Goal: Task Accomplishment & Management: Manage account settings

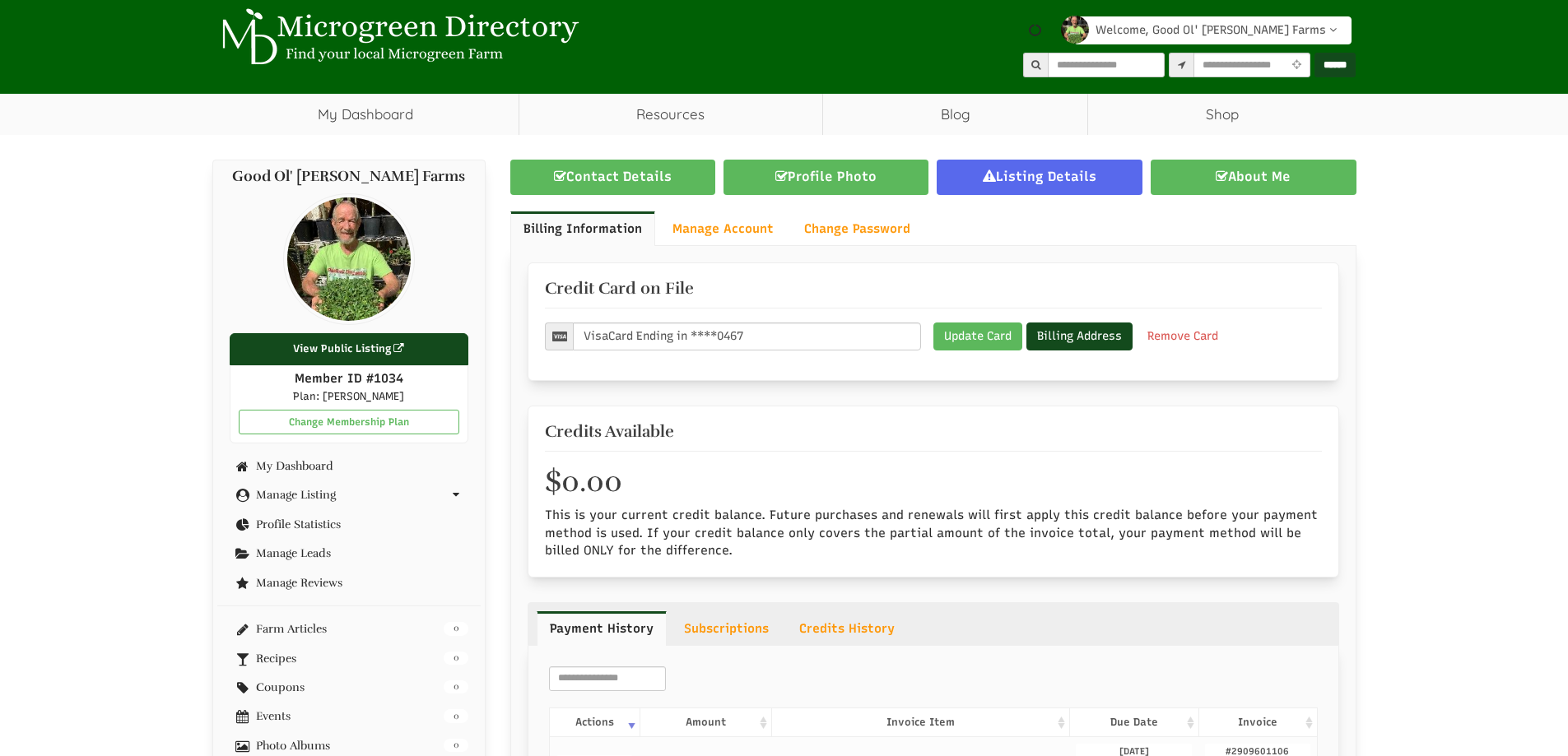
scroll to position [219, 0]
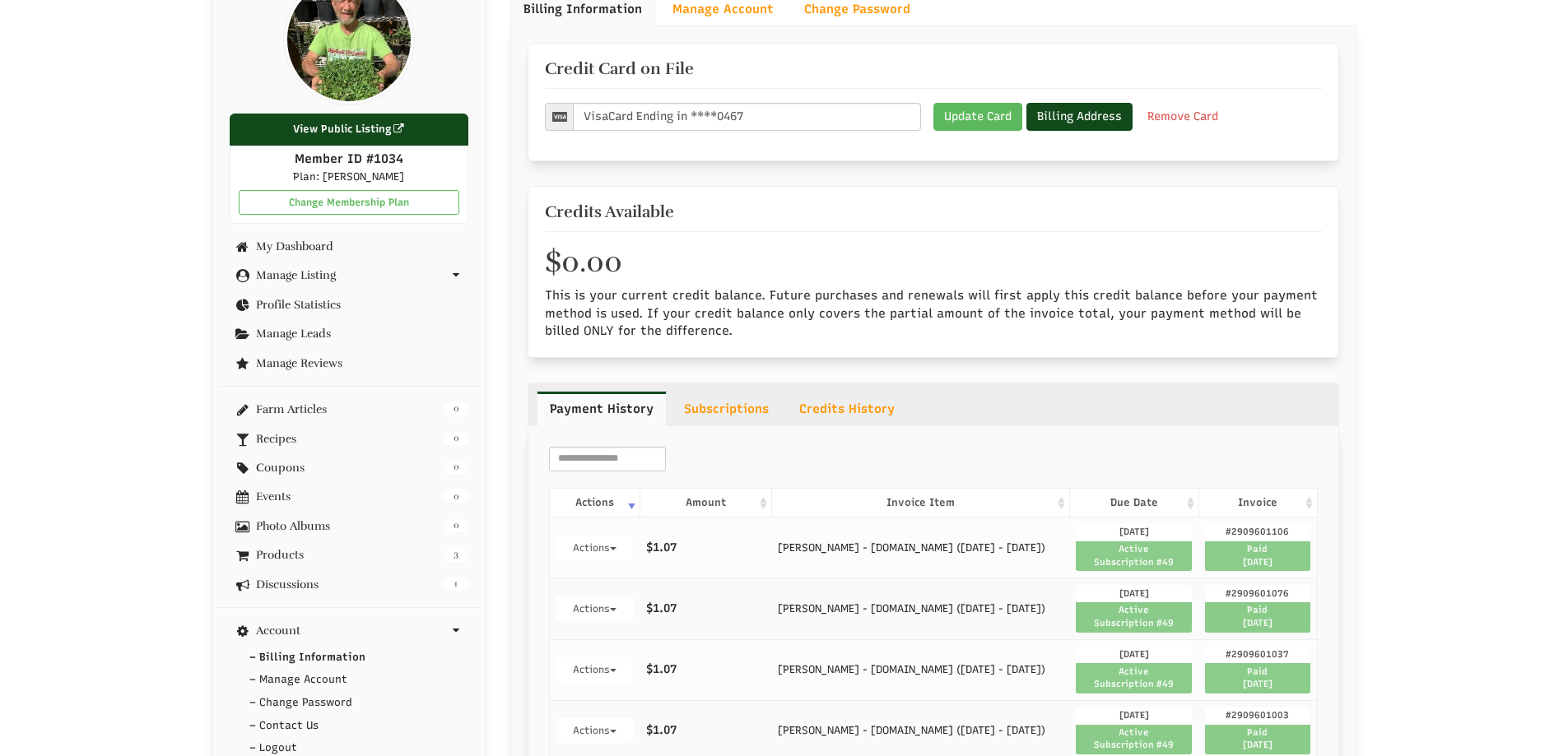
click at [1255, 555] on span "Paid 10/02/2025" at bounding box center [1257, 557] width 105 height 30
click at [1254, 531] on span "#2909601106" at bounding box center [1257, 533] width 105 height 18
click at [598, 549] on button "Actions" at bounding box center [594, 548] width 77 height 25
click at [621, 577] on link "View Invoice" at bounding box center [643, 578] width 173 height 21
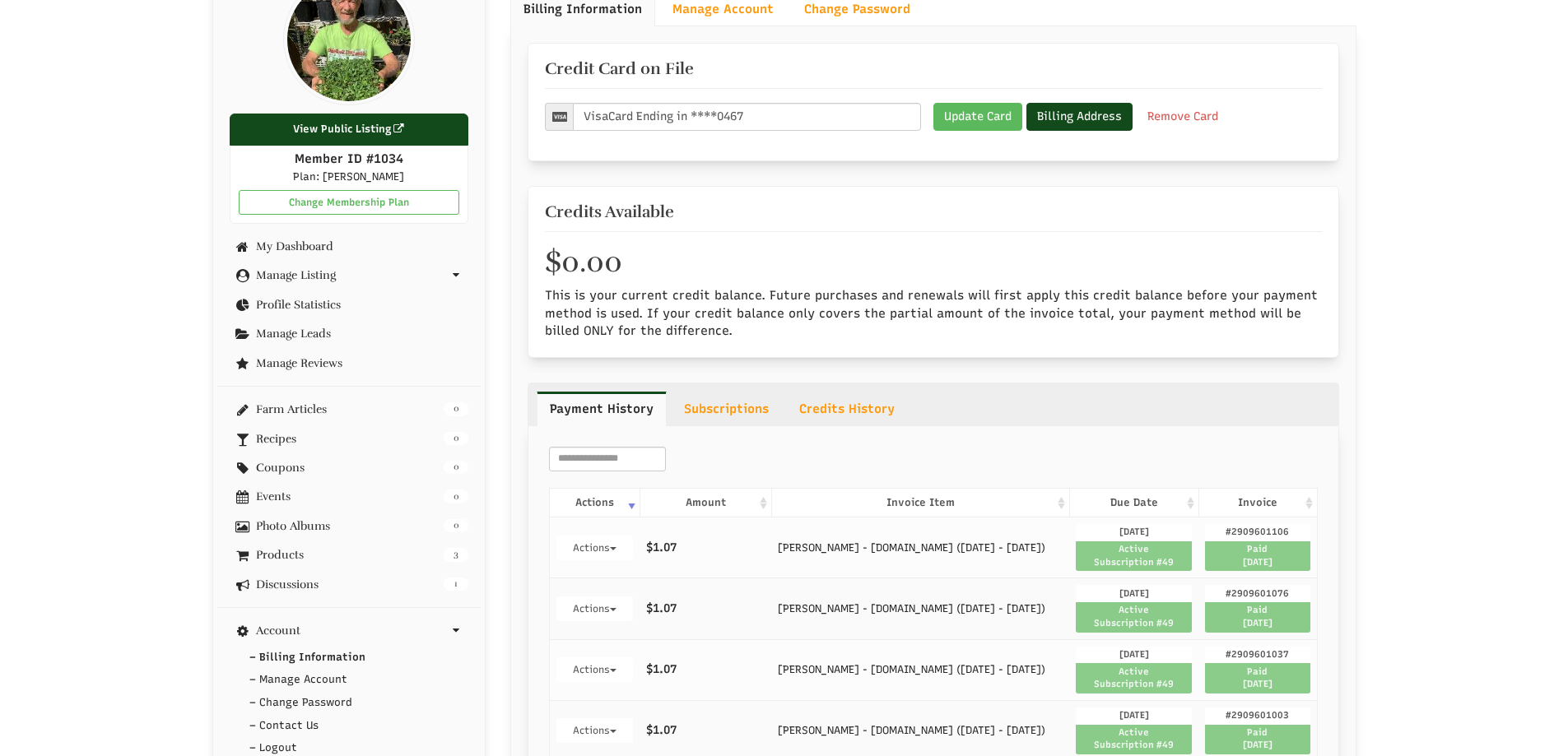
scroll to position [0, 0]
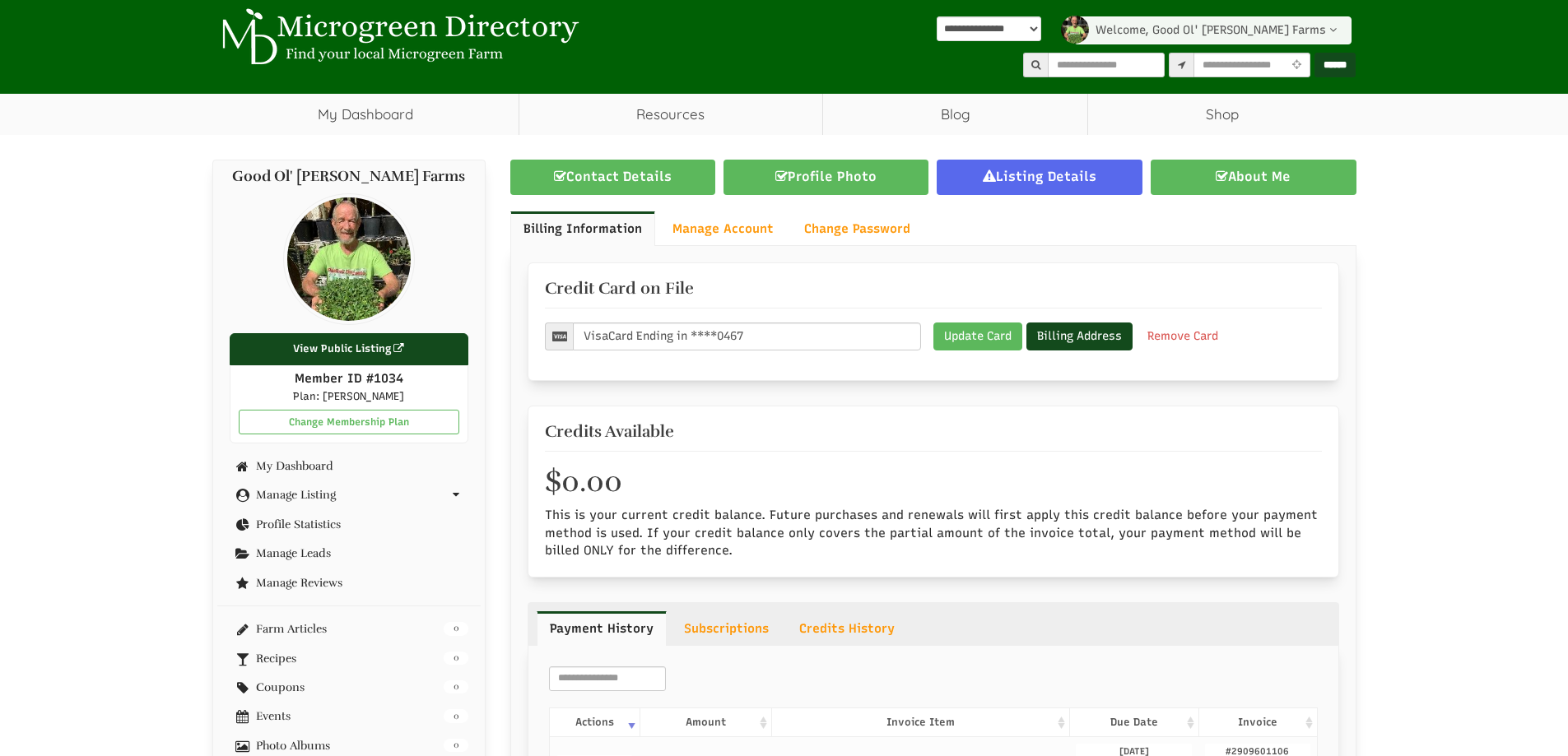
click at [1316, 33] on link "Welcome, Good Ol' Jim Farms" at bounding box center [1213, 31] width 278 height 28
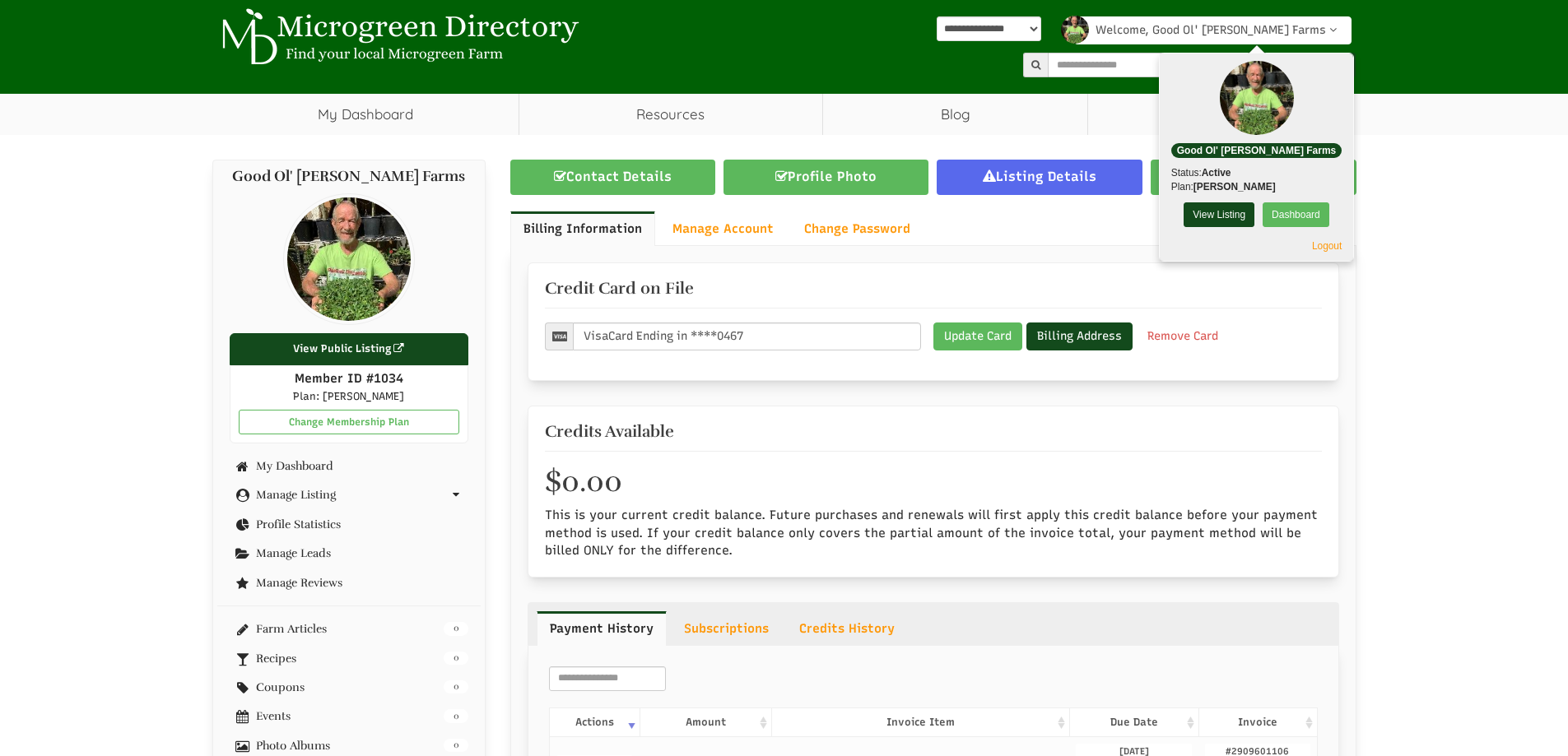
click at [305, 467] on link "My Dashboard" at bounding box center [350, 466] width 240 height 12
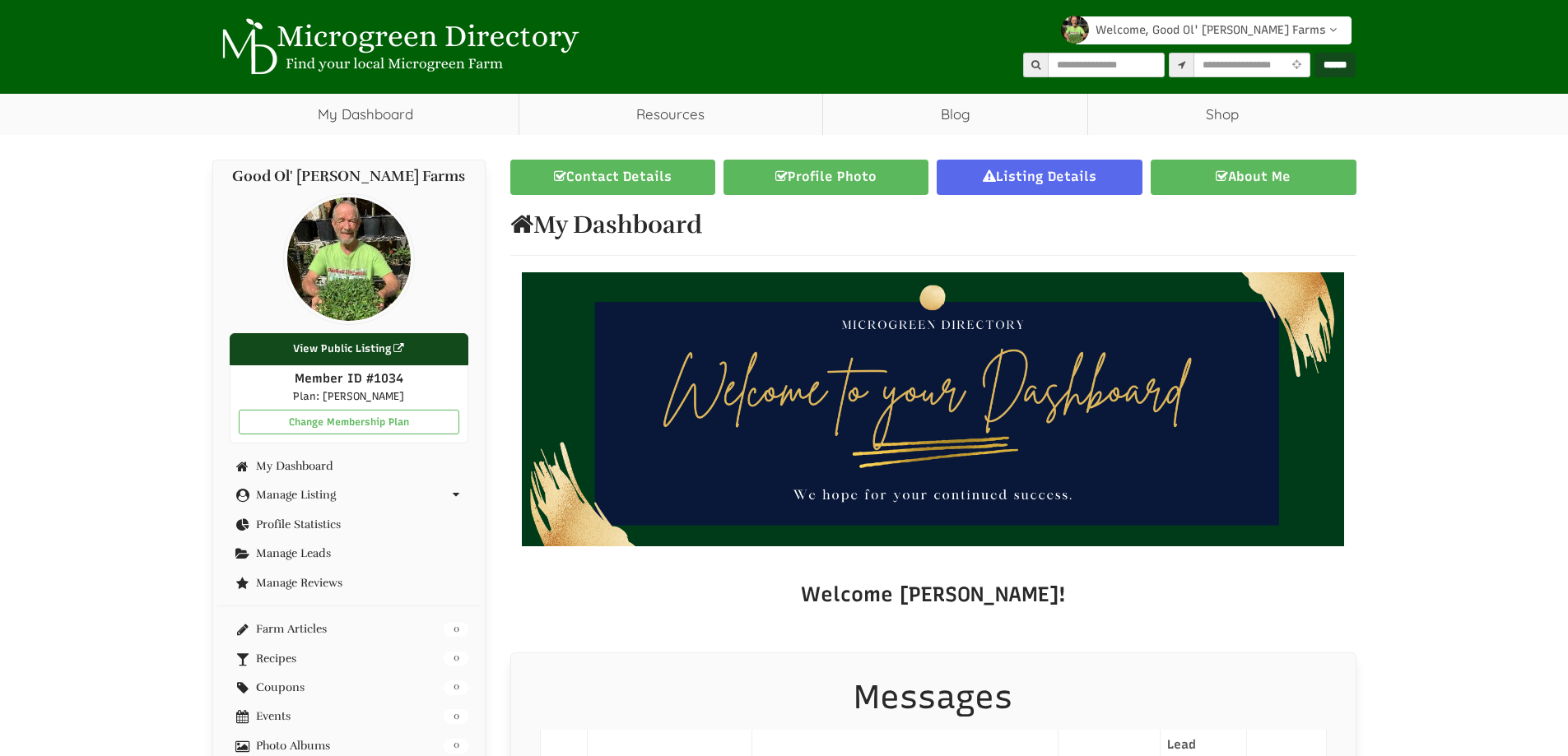
select select "Language Translate Widget"
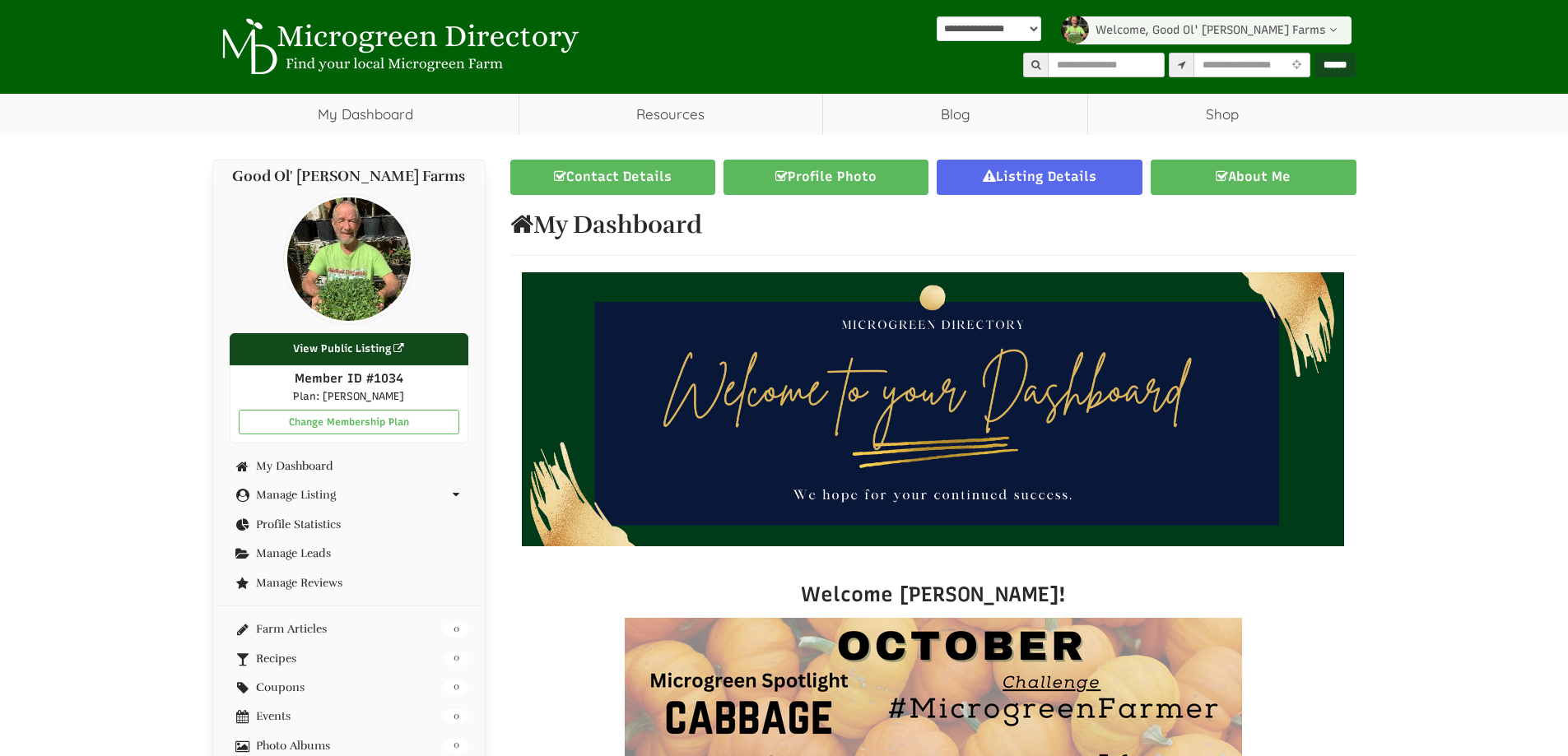
click at [1330, 24] on icon at bounding box center [1334, 29] width 15 height 11
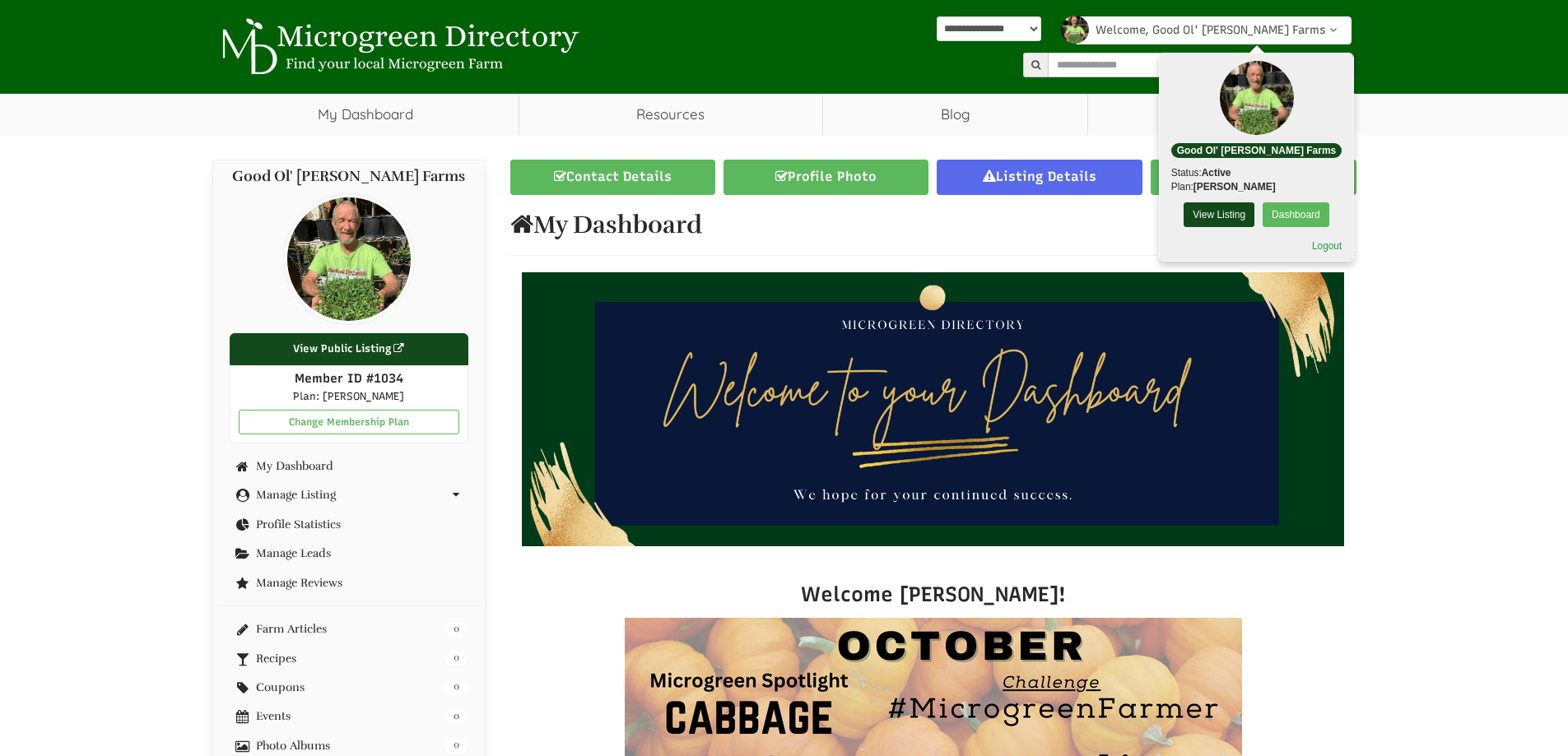
click at [1312, 243] on link "Logout" at bounding box center [1327, 246] width 30 height 11
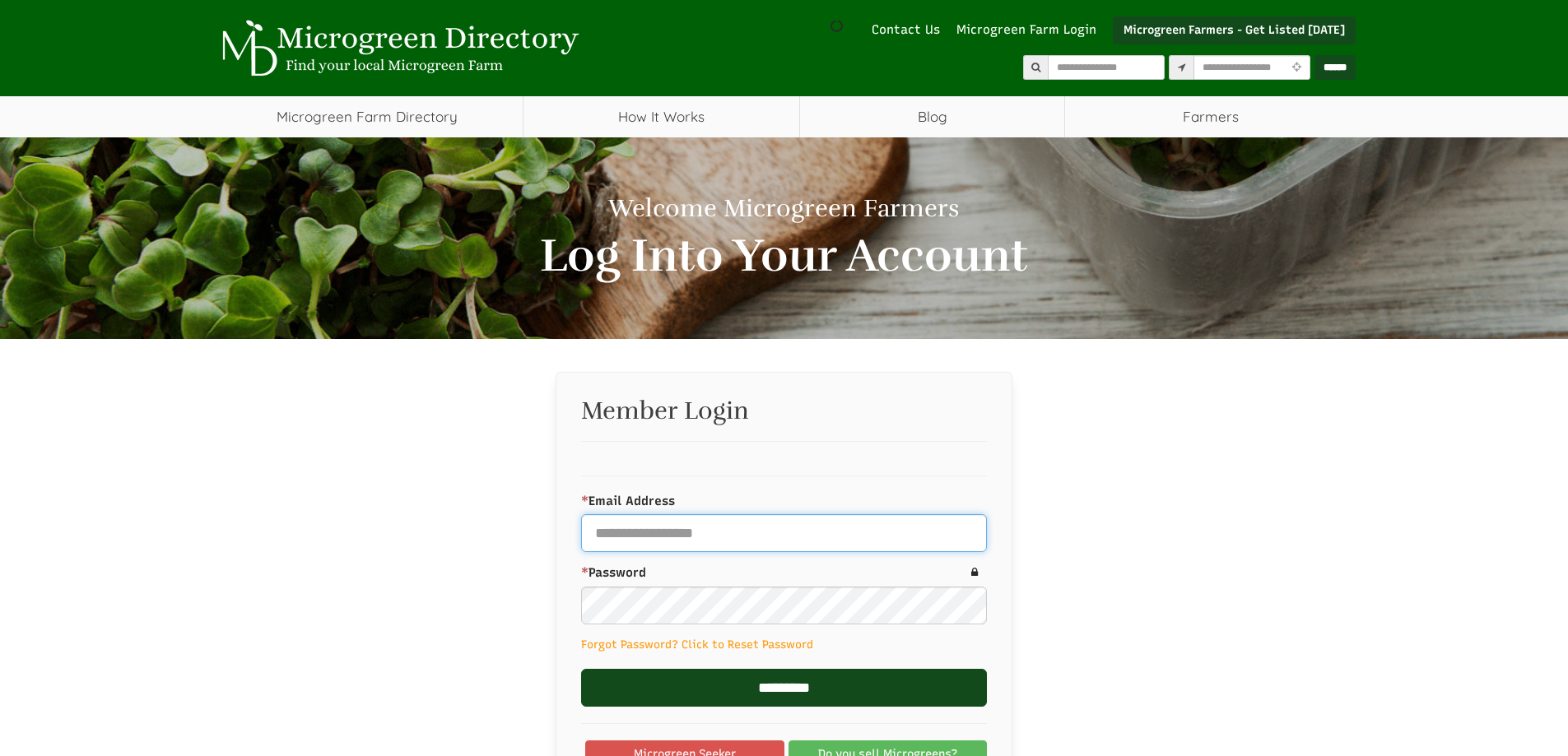
type input "**********"
